Goal: Task Accomplishment & Management: Complete application form

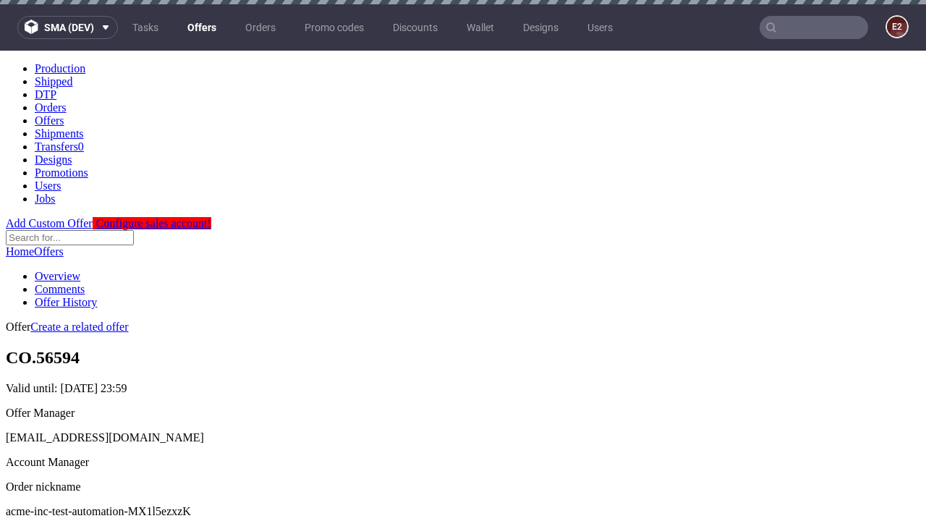
scroll to position [4, 0]
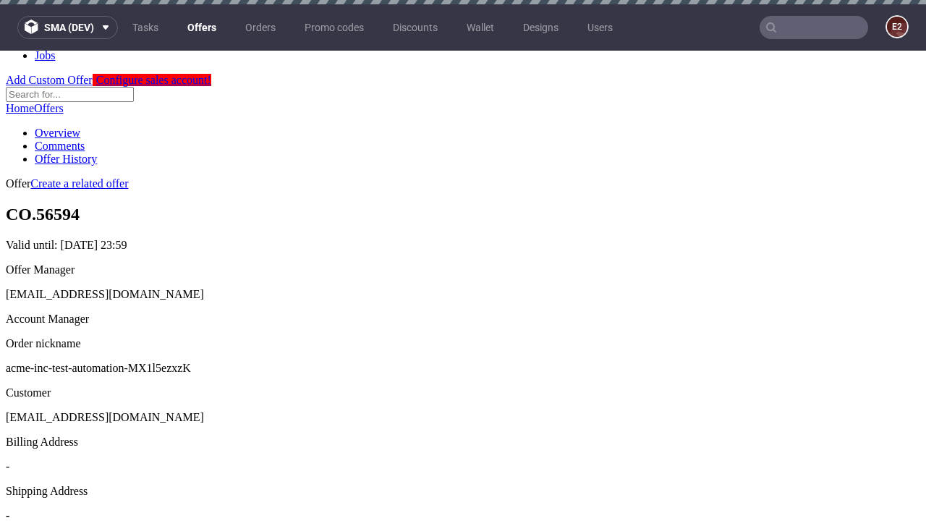
scroll to position [4, 0]
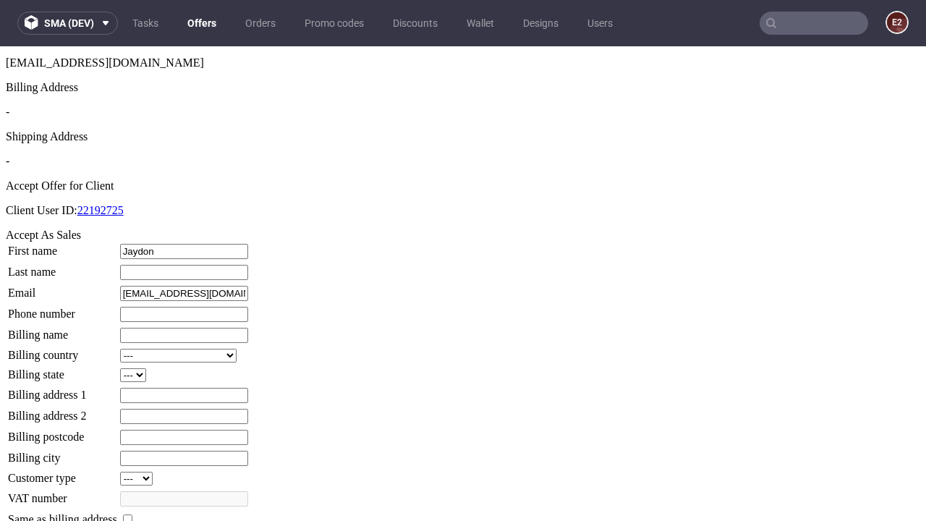
type input "Jaydon"
type input "Bosco"
type input "1509813888"
type input "Noah_OKeefe25"
select select "13"
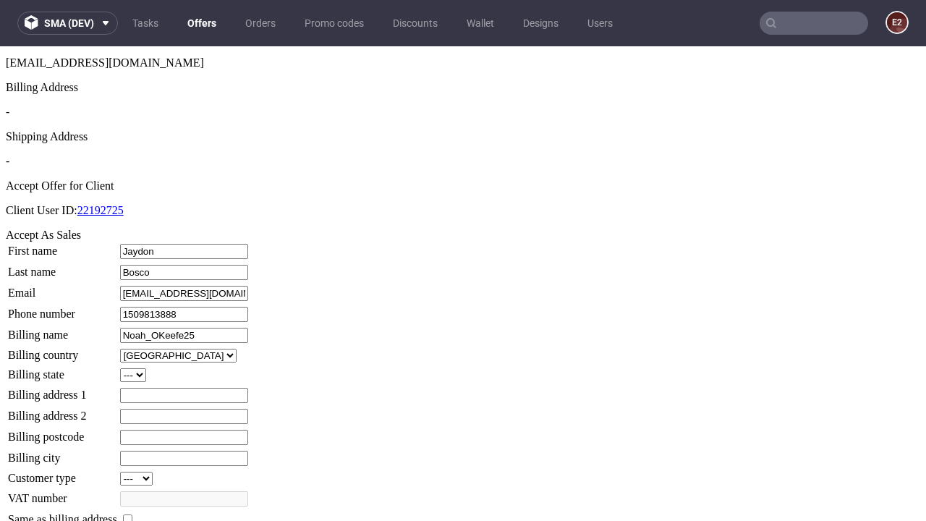
type input "Noah_OKeefe25"
type input "783 East Avenue"
select select "132"
type input "783 East Avenue"
type input "VU47 3PY"
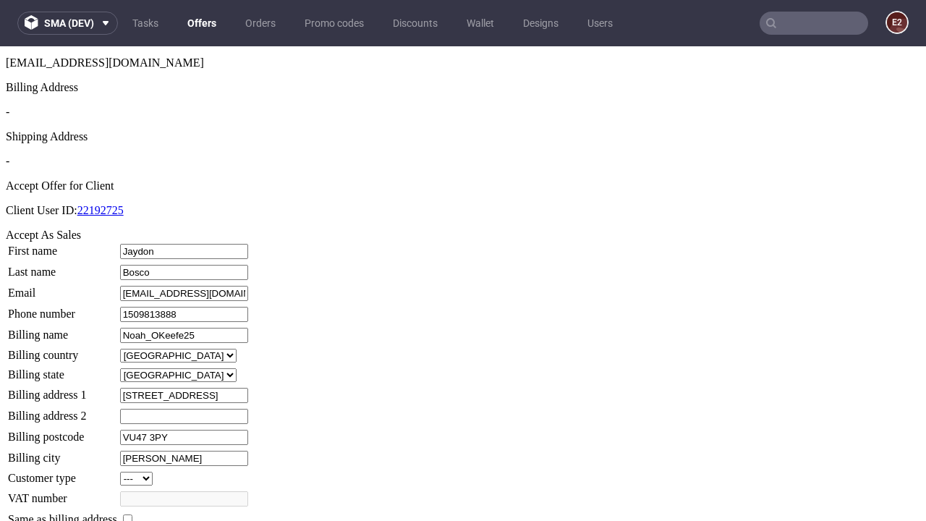
type input "Newton Kubton"
click at [132, 514] on input "checkbox" at bounding box center [127, 518] width 9 height 9
checkbox input "true"
type input "Noah_OKeefe25"
select select "13"
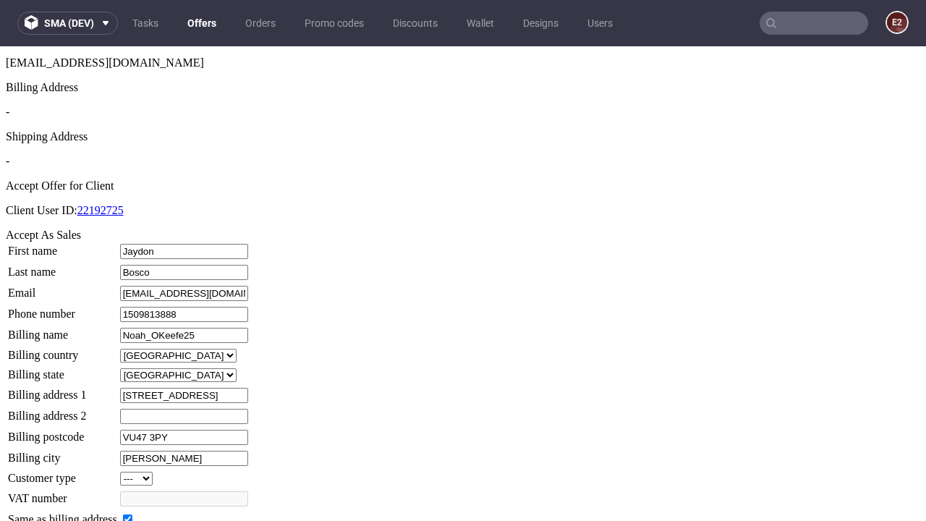
type input "783 East Avenue"
type input "VU47 3PY"
type input "Newton Kubton"
select select "132"
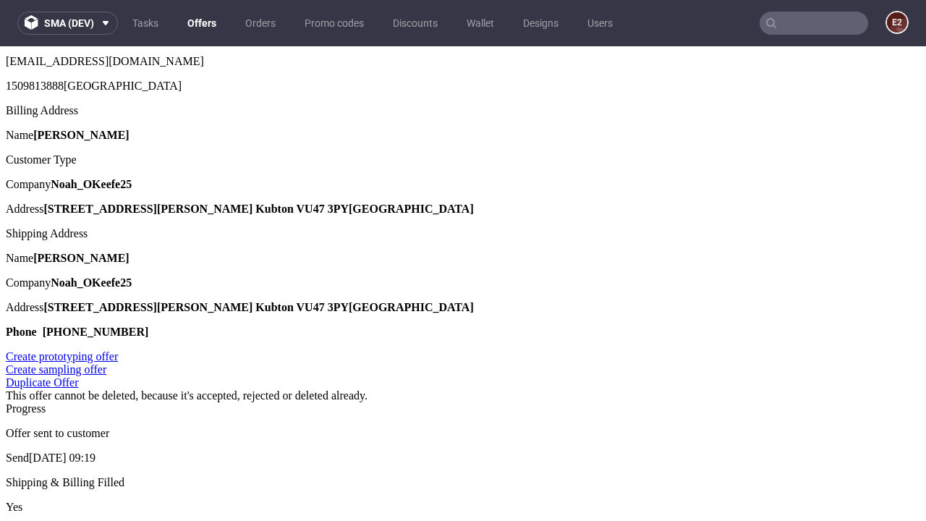
scroll to position [0, 0]
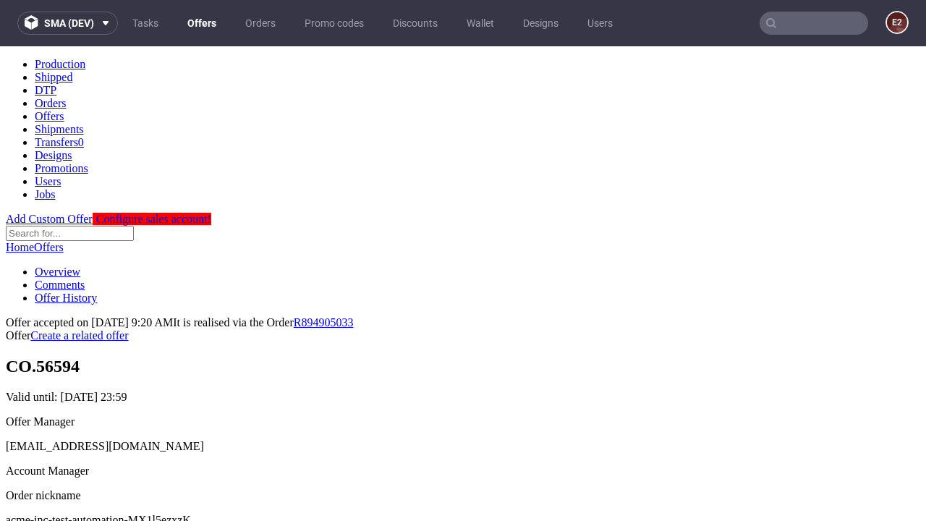
type input "[DATE]"
select select "12214305"
type input "In progress..."
